Goal: Find specific fact: Find specific fact

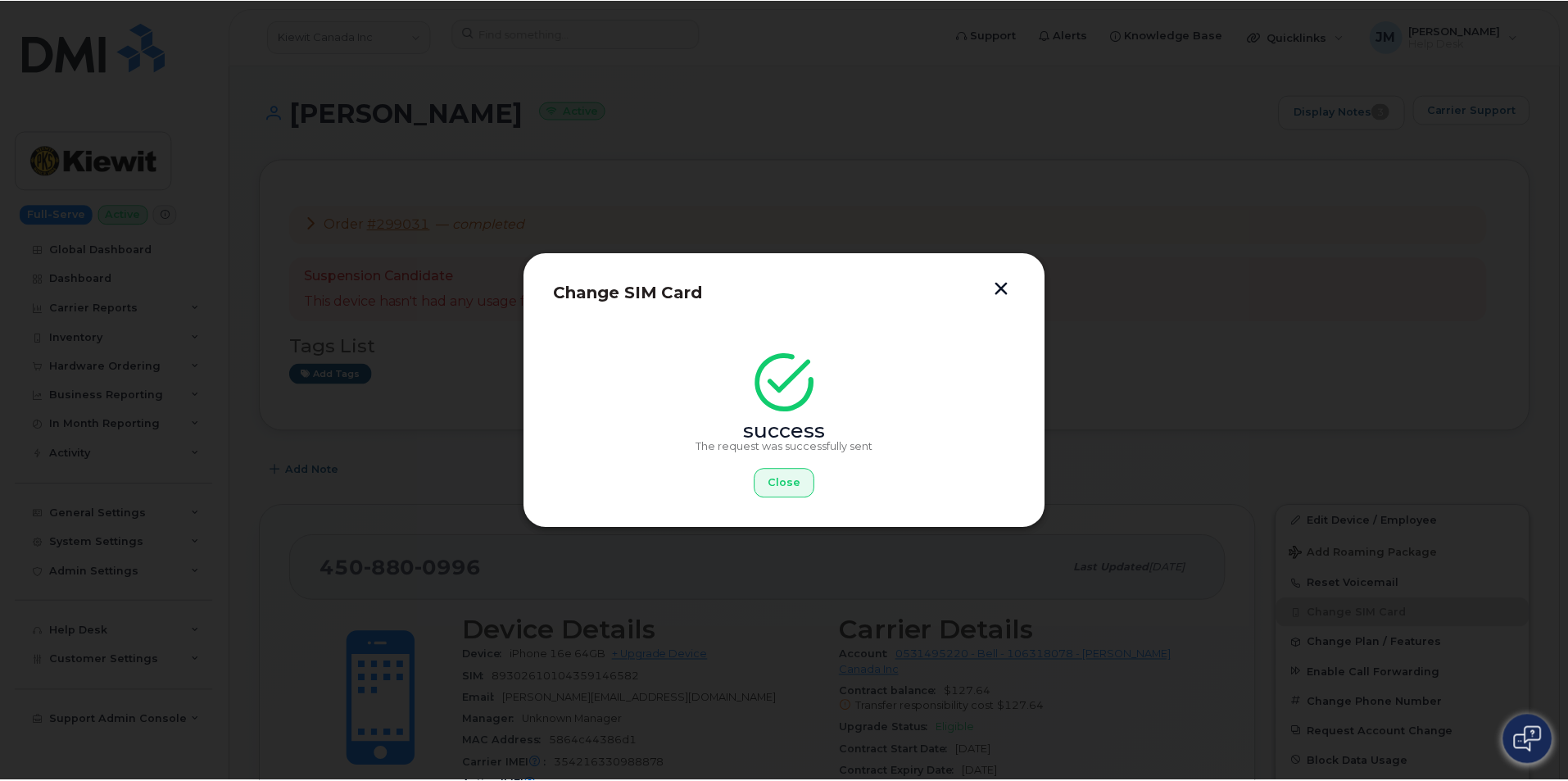
scroll to position [410, 0]
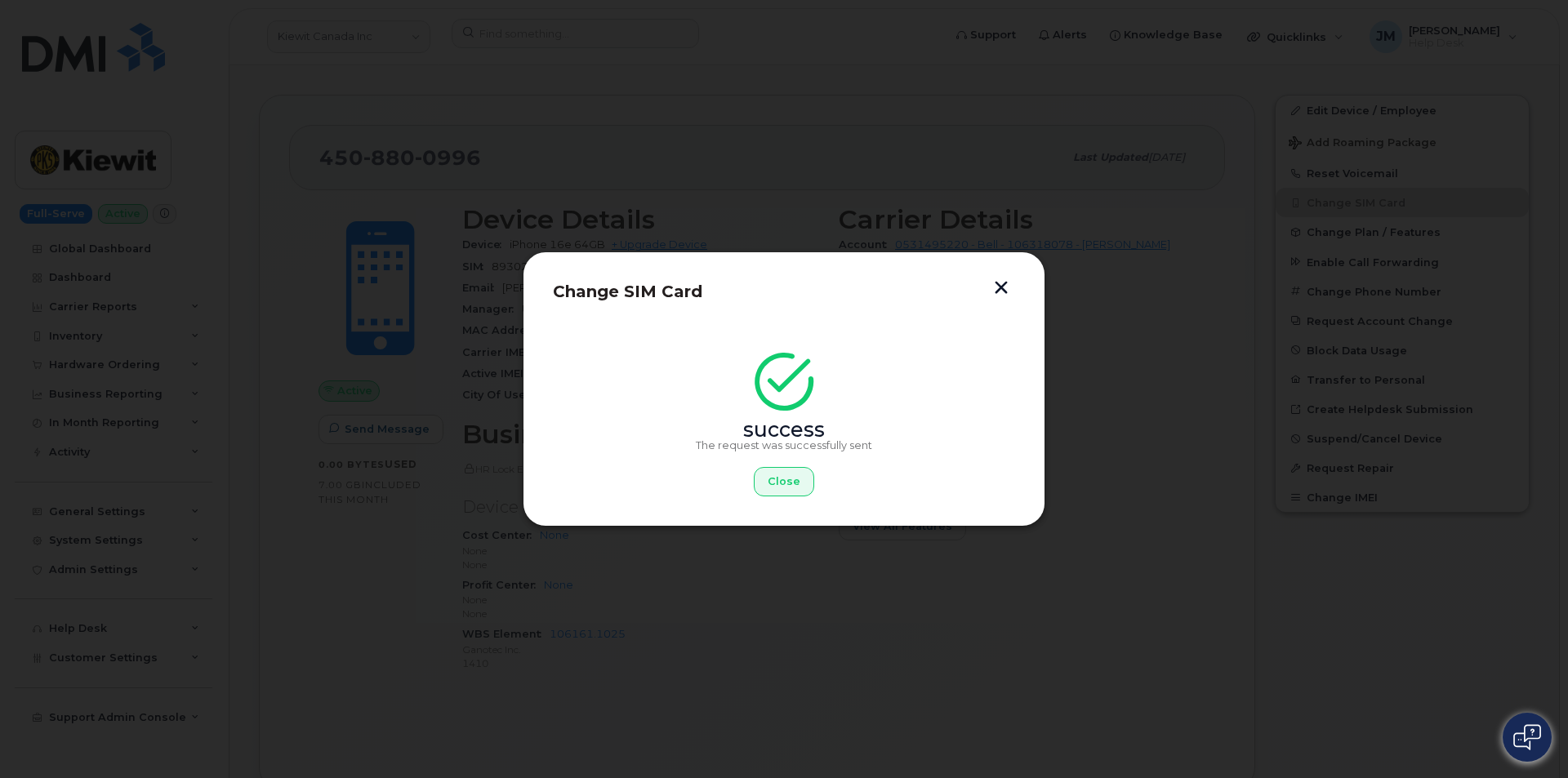
click at [997, 279] on div "Change SIM Card success The request was successfully sent Close" at bounding box center [784, 388] width 523 height 275
click at [996, 286] on button "button" at bounding box center [1001, 289] width 25 height 17
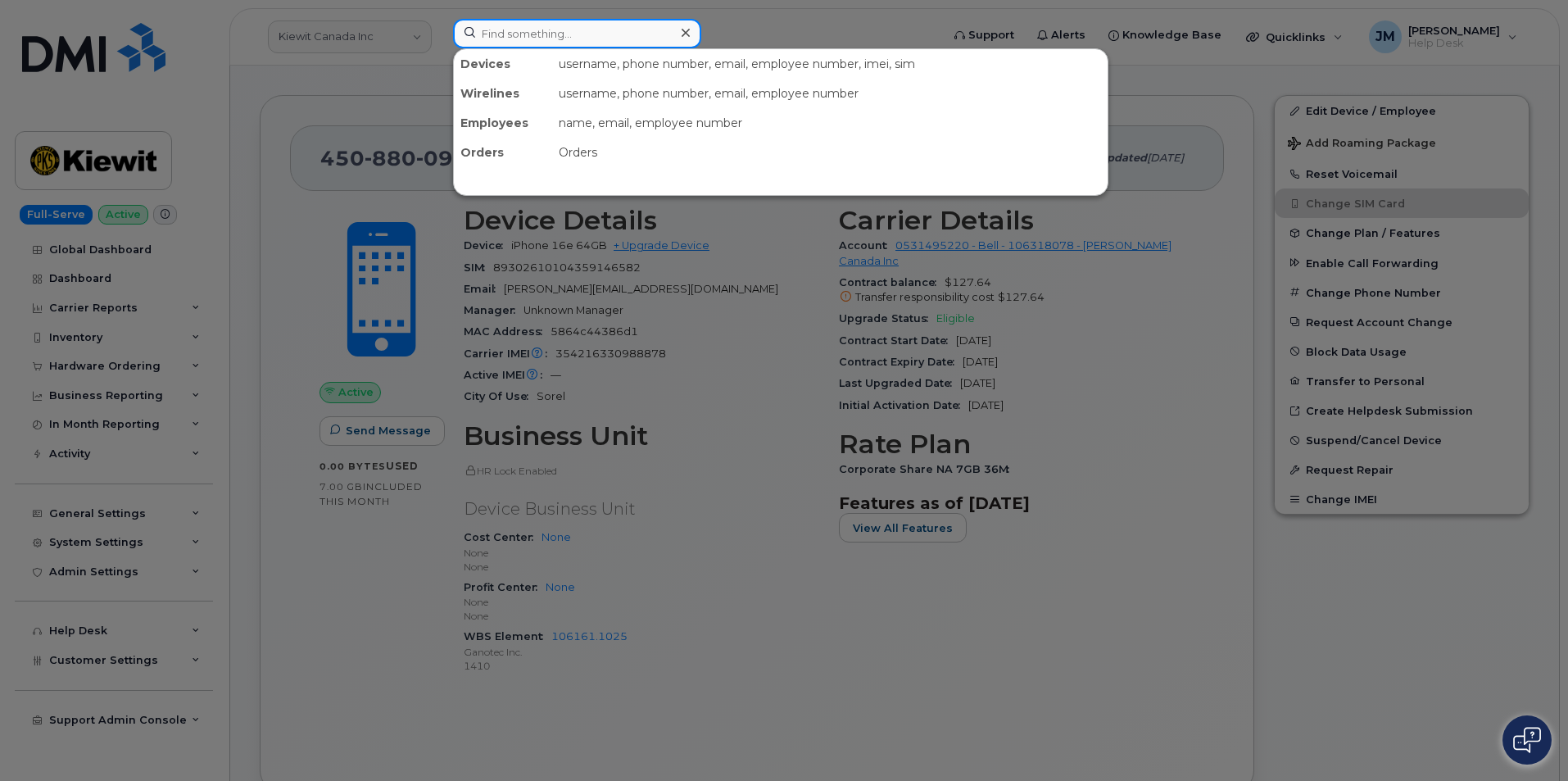
click at [532, 36] on input at bounding box center [577, 33] width 248 height 30
paste input "(298486)"
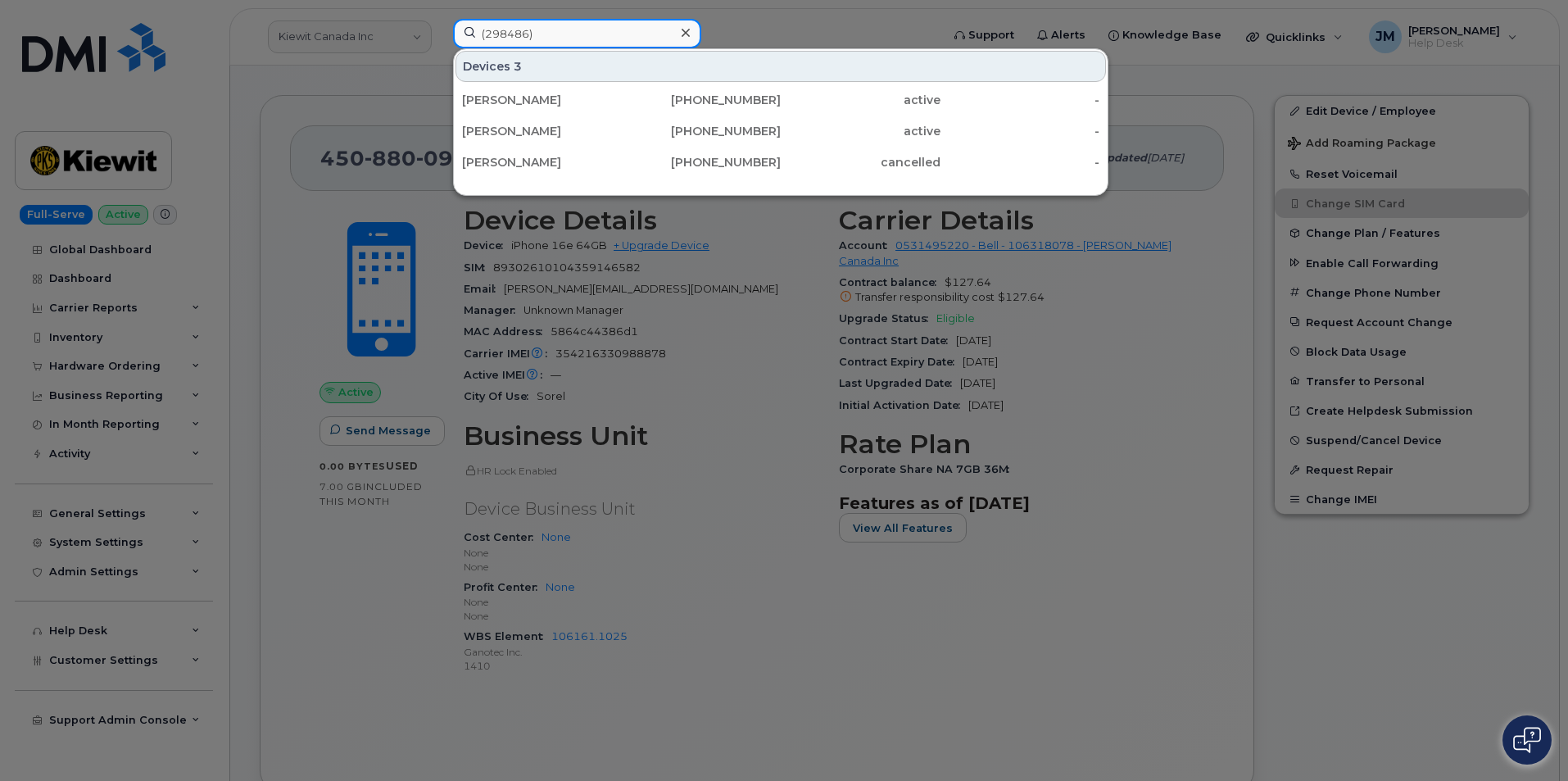
click at [560, 32] on input "(298486)" at bounding box center [577, 33] width 248 height 30
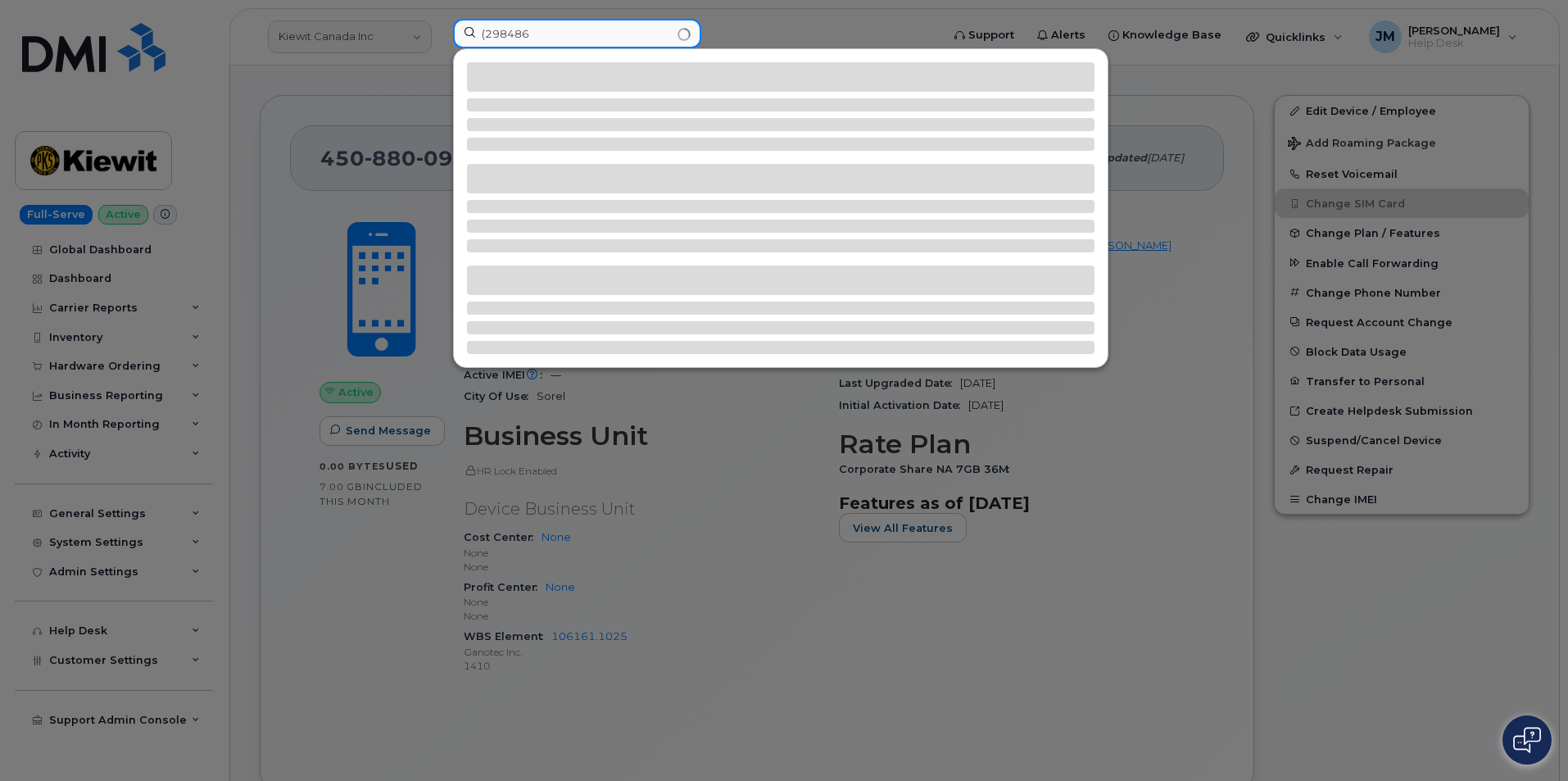
click at [488, 32] on input "(298486" at bounding box center [577, 33] width 248 height 30
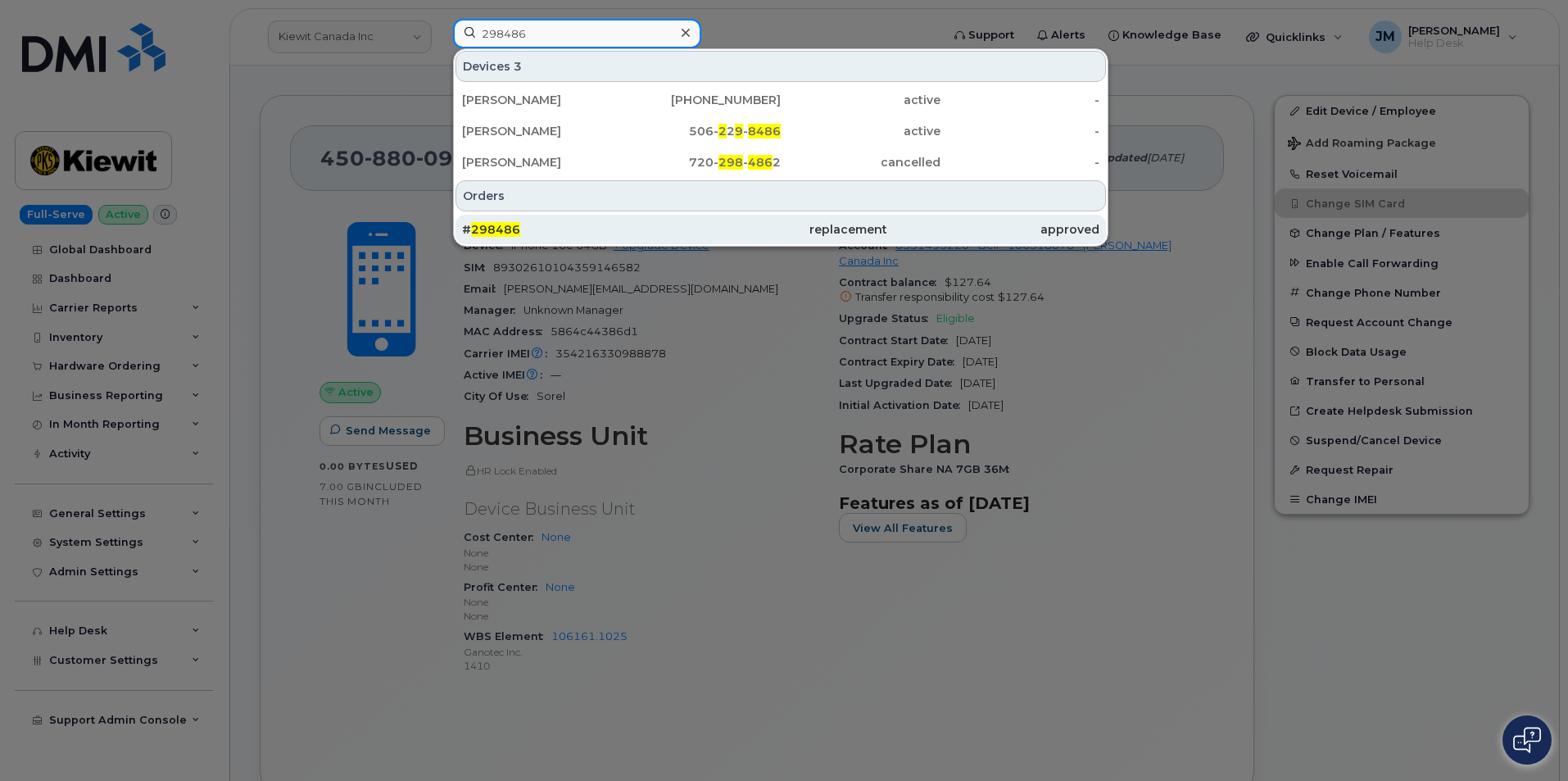
type input "298486"
click at [499, 229] on span "298486" at bounding box center [495, 229] width 49 height 15
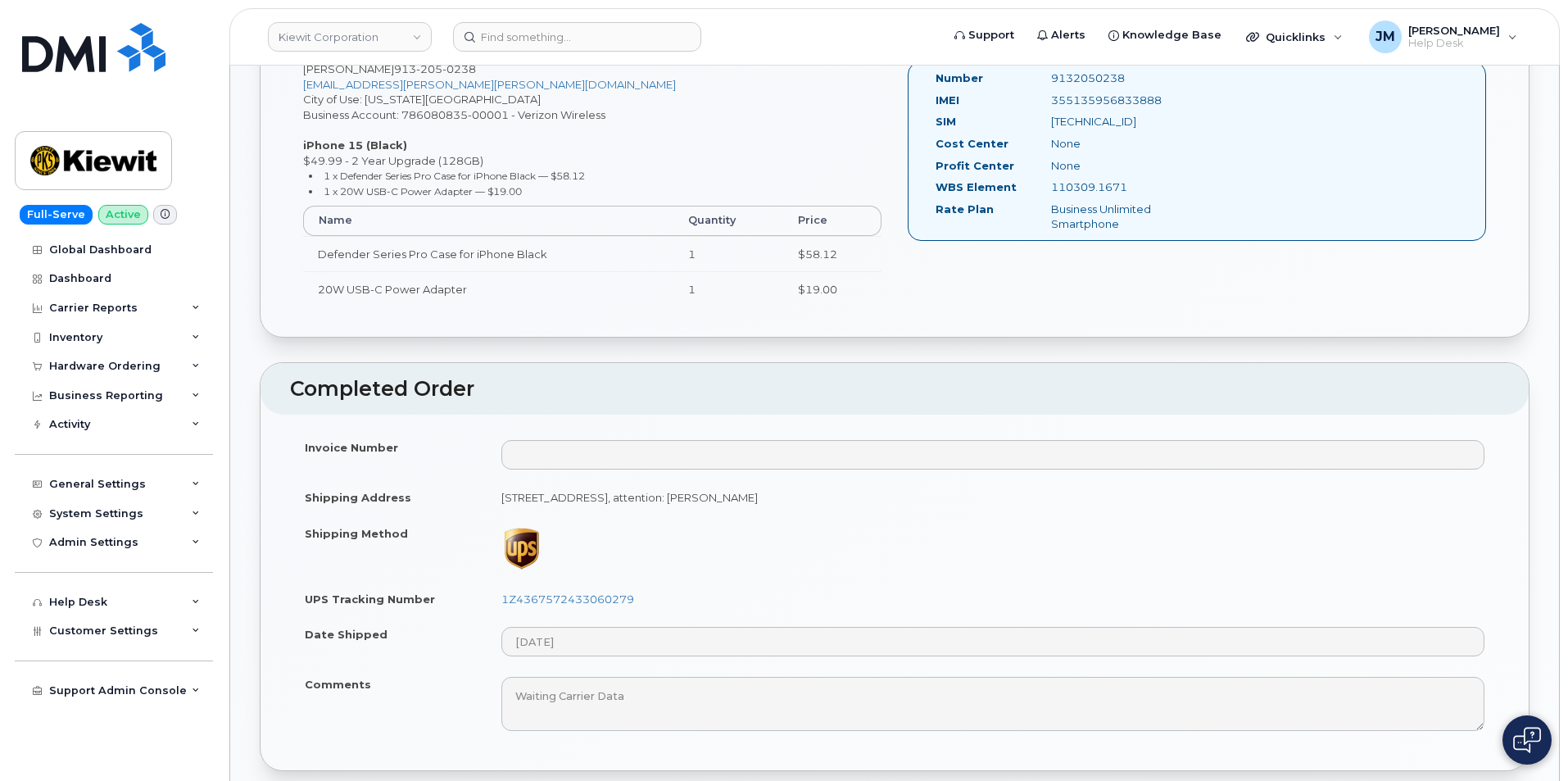
scroll to position [573, 0]
drag, startPoint x: 317, startPoint y: 251, endPoint x: 828, endPoint y: 284, distance: 512.1
click at [850, 292] on tbody "Defender Series Pro Case for iPhone Black 1 $58.12 20W USB-C Power Adapter 1 $1…" at bounding box center [592, 270] width 578 height 71
copy tbody "Defender Series Pro Case for iPhone Black 1 $58.12 20W USB-C Power Adapter 1 $1…"
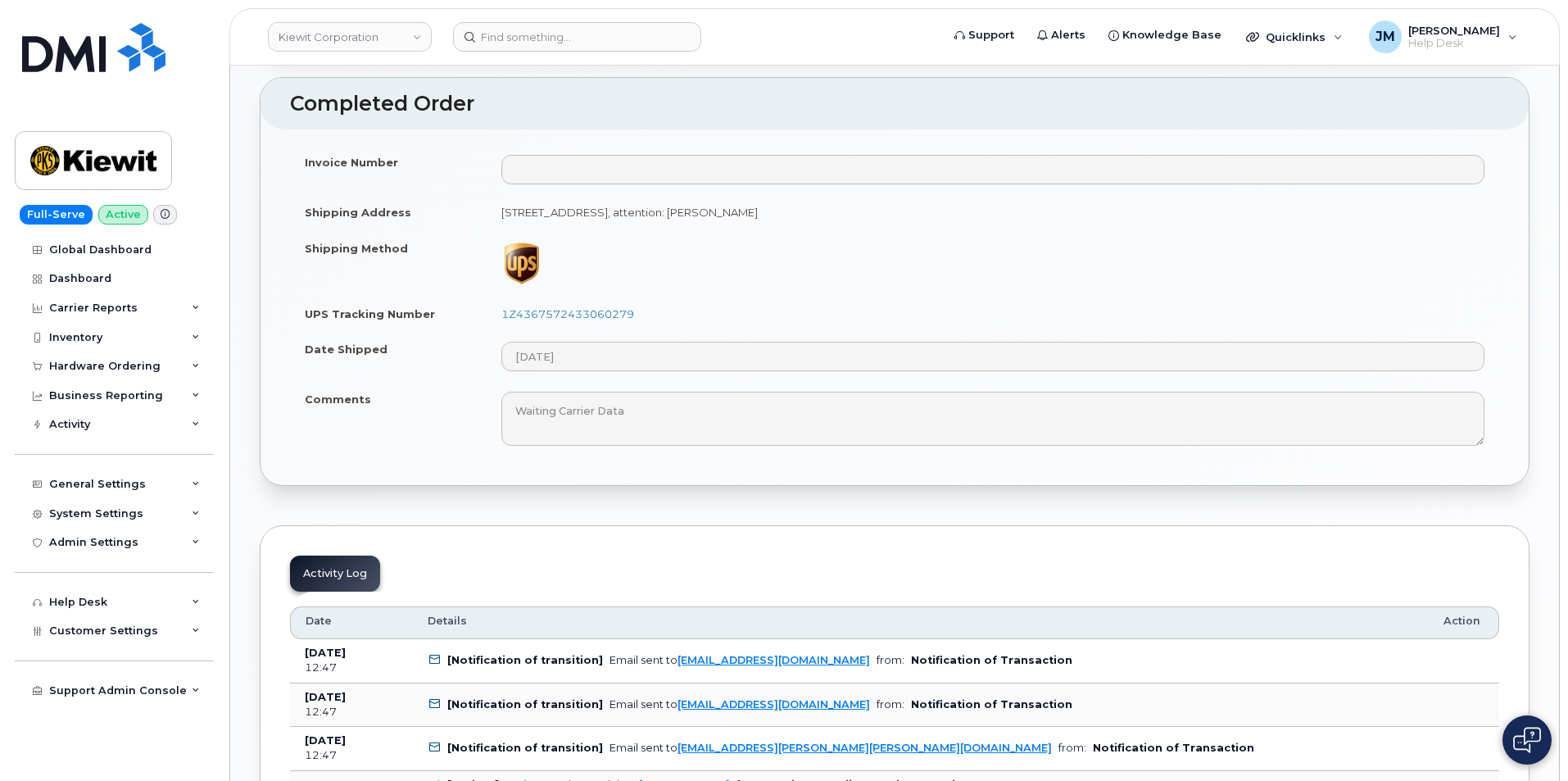
scroll to position [819, 0]
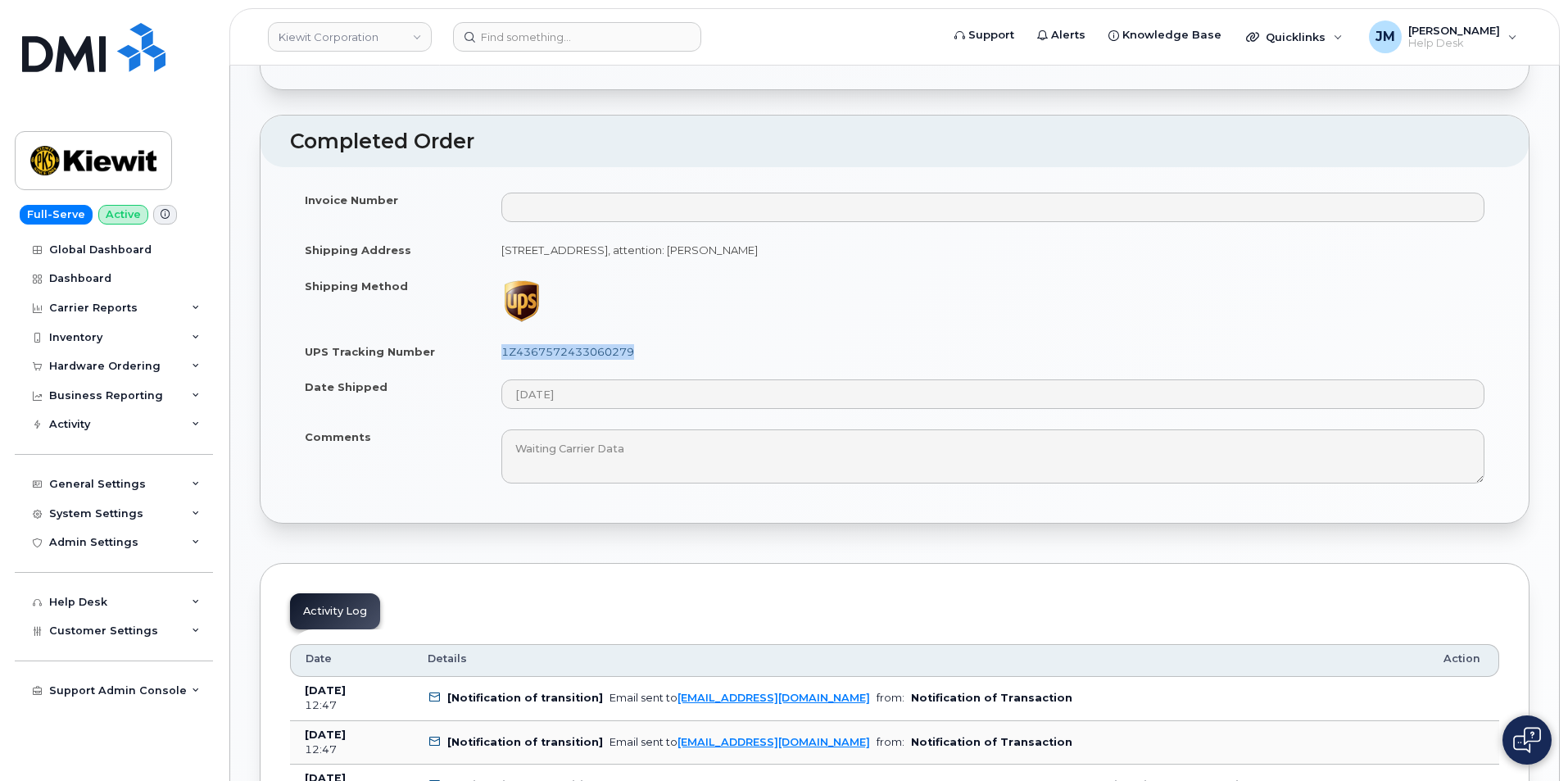
drag, startPoint x: 636, startPoint y: 350, endPoint x: 505, endPoint y: 350, distance: 131.0
click at [498, 353] on td "1Z4367572433060279" at bounding box center [993, 351] width 1013 height 36
copy link "1Z4367572433060279"
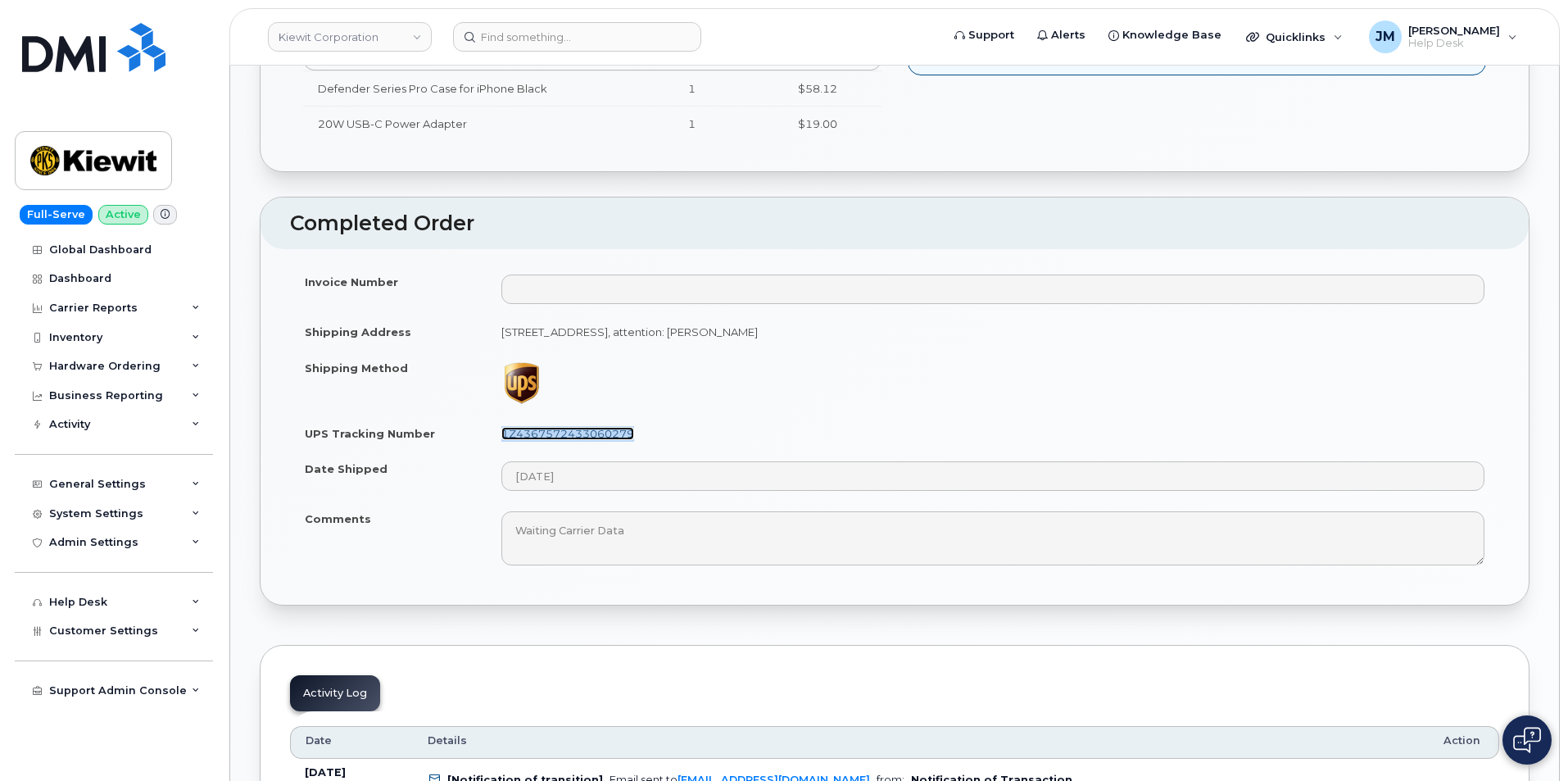
scroll to position [491, 0]
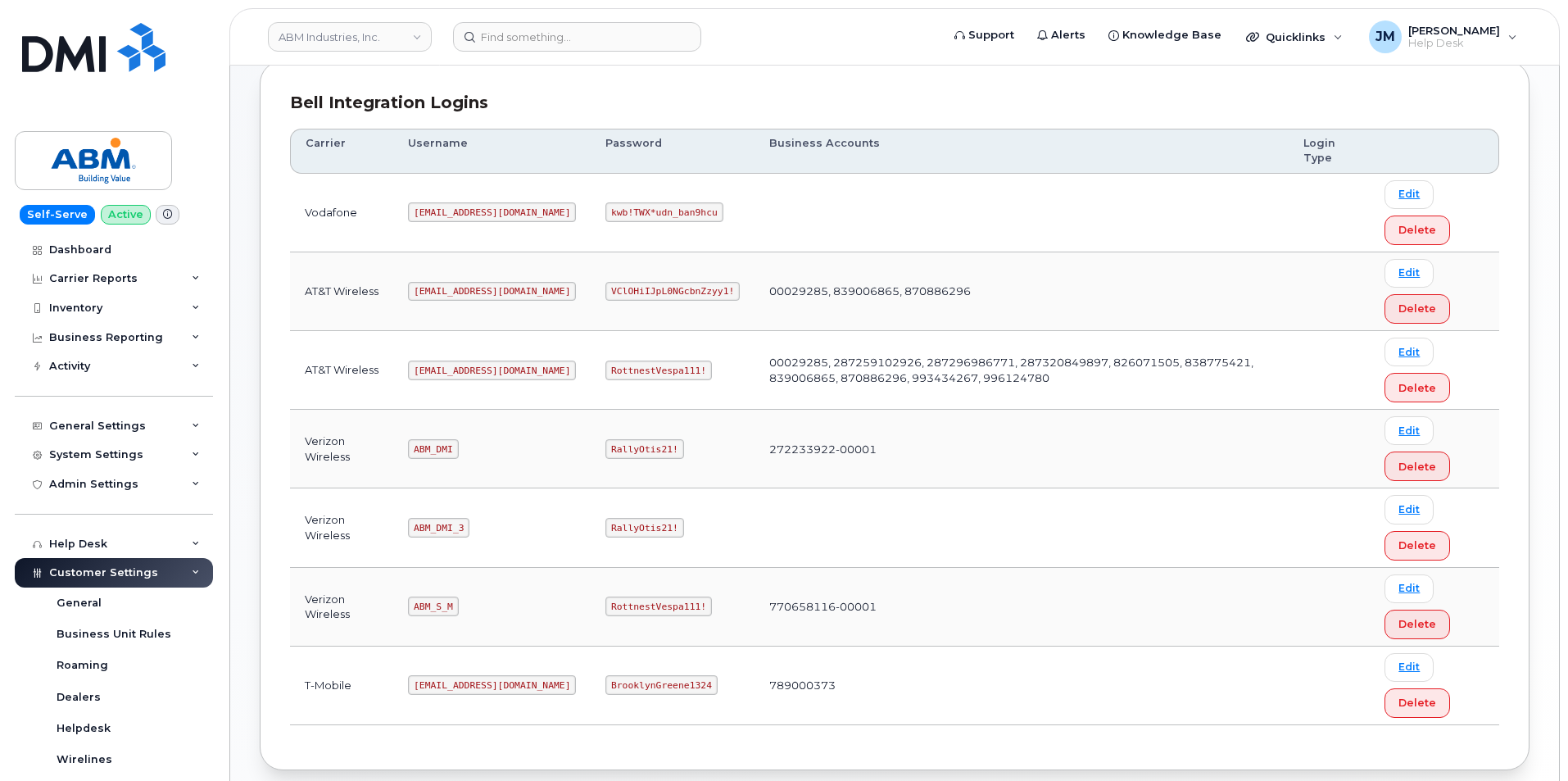
scroll to position [246, 0]
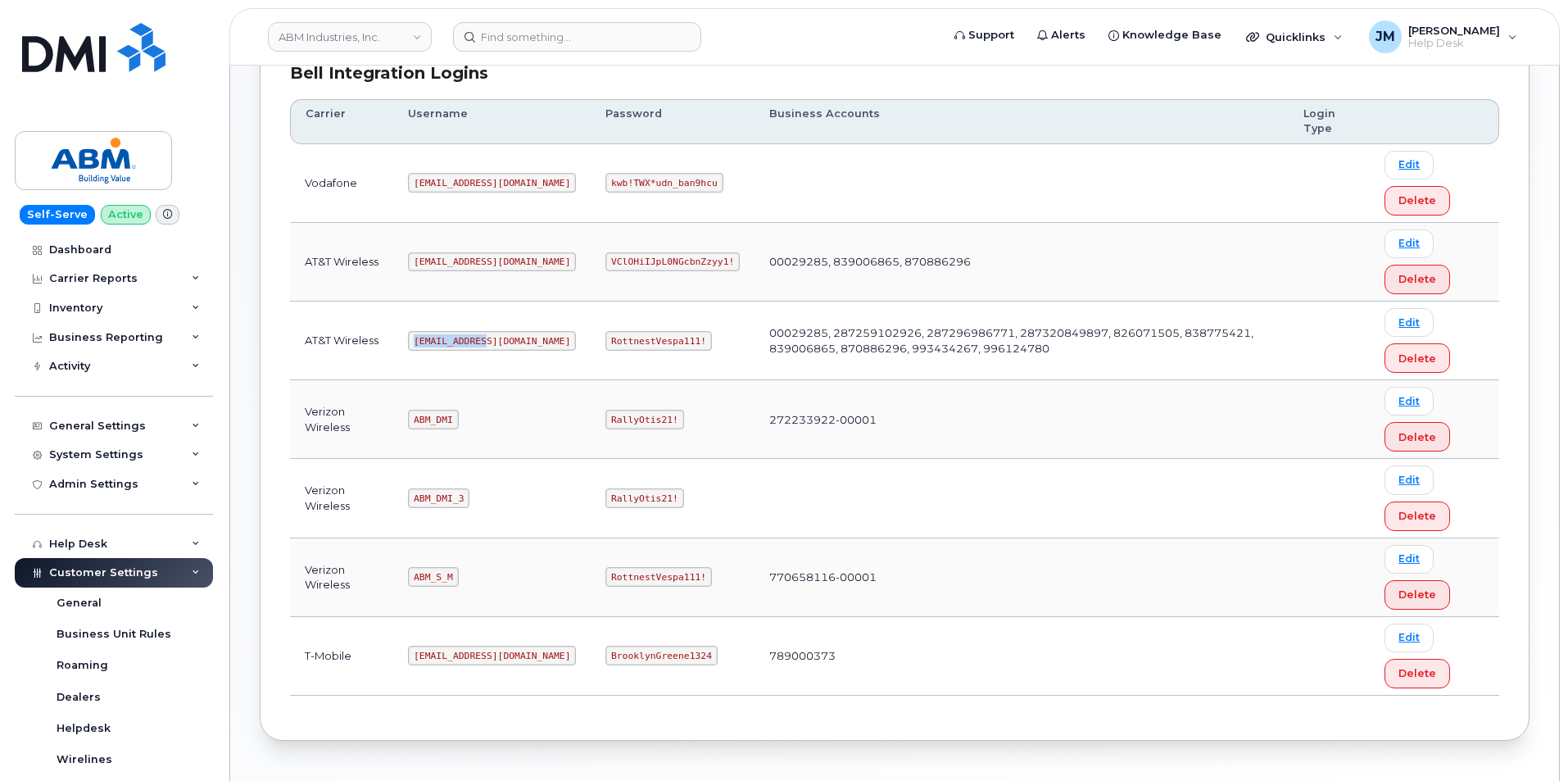
drag, startPoint x: 483, startPoint y: 342, endPoint x: 393, endPoint y: 345, distance: 90.0
click at [393, 380] on tr "AT&T Wireless abm@dminc.com RottnestVespa111! 00029285, 287259102926, 287296986…" at bounding box center [895, 419] width 1210 height 78
copy tr "abm@dminc.com"
drag, startPoint x: 553, startPoint y: 339, endPoint x: 632, endPoint y: 338, distance: 79.0
click at [639, 353] on td "RottnestVespa111!" at bounding box center [672, 341] width 163 height 78
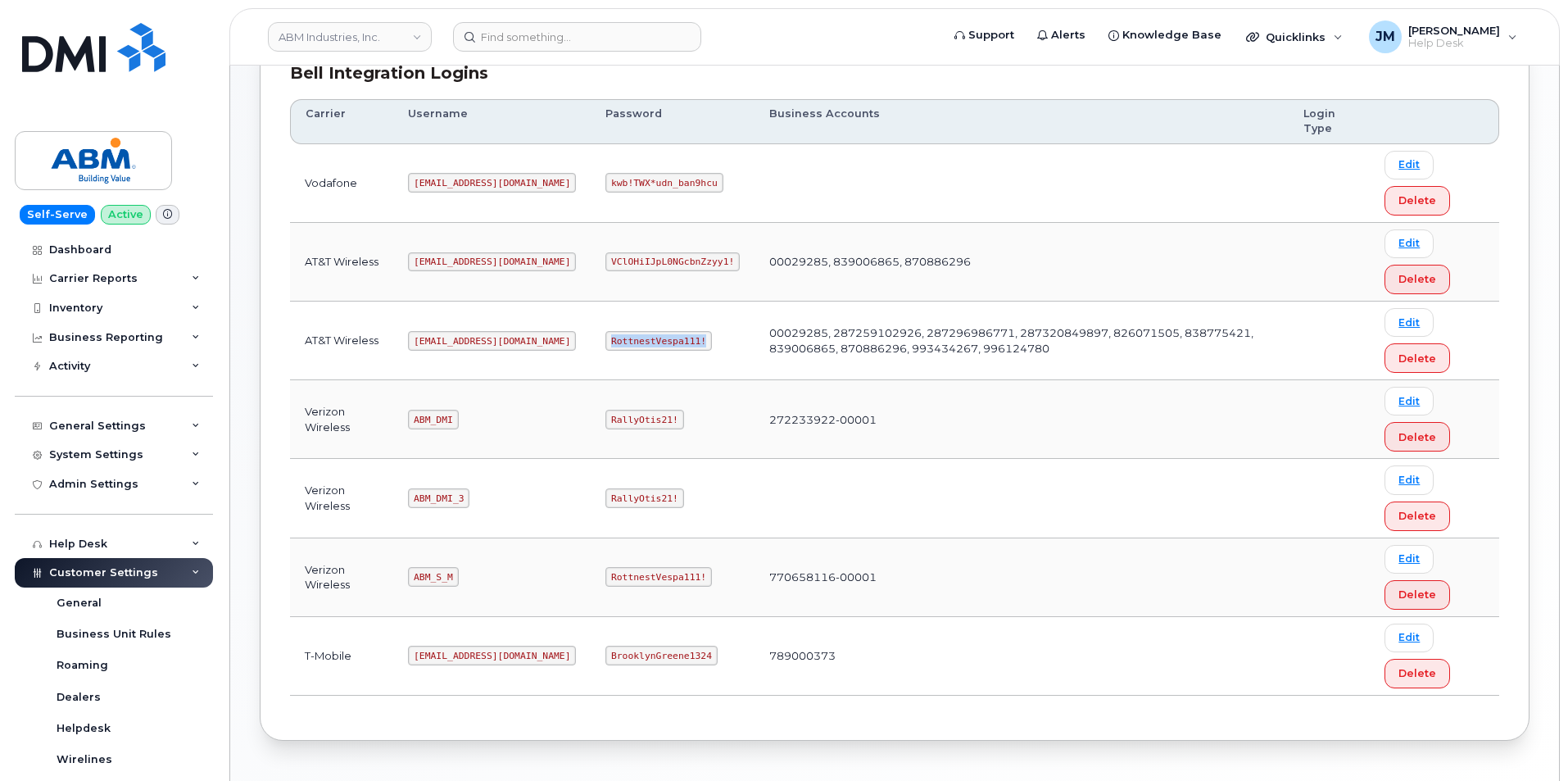
copy code "RottnestVespa111!"
